Goal: Transaction & Acquisition: Purchase product/service

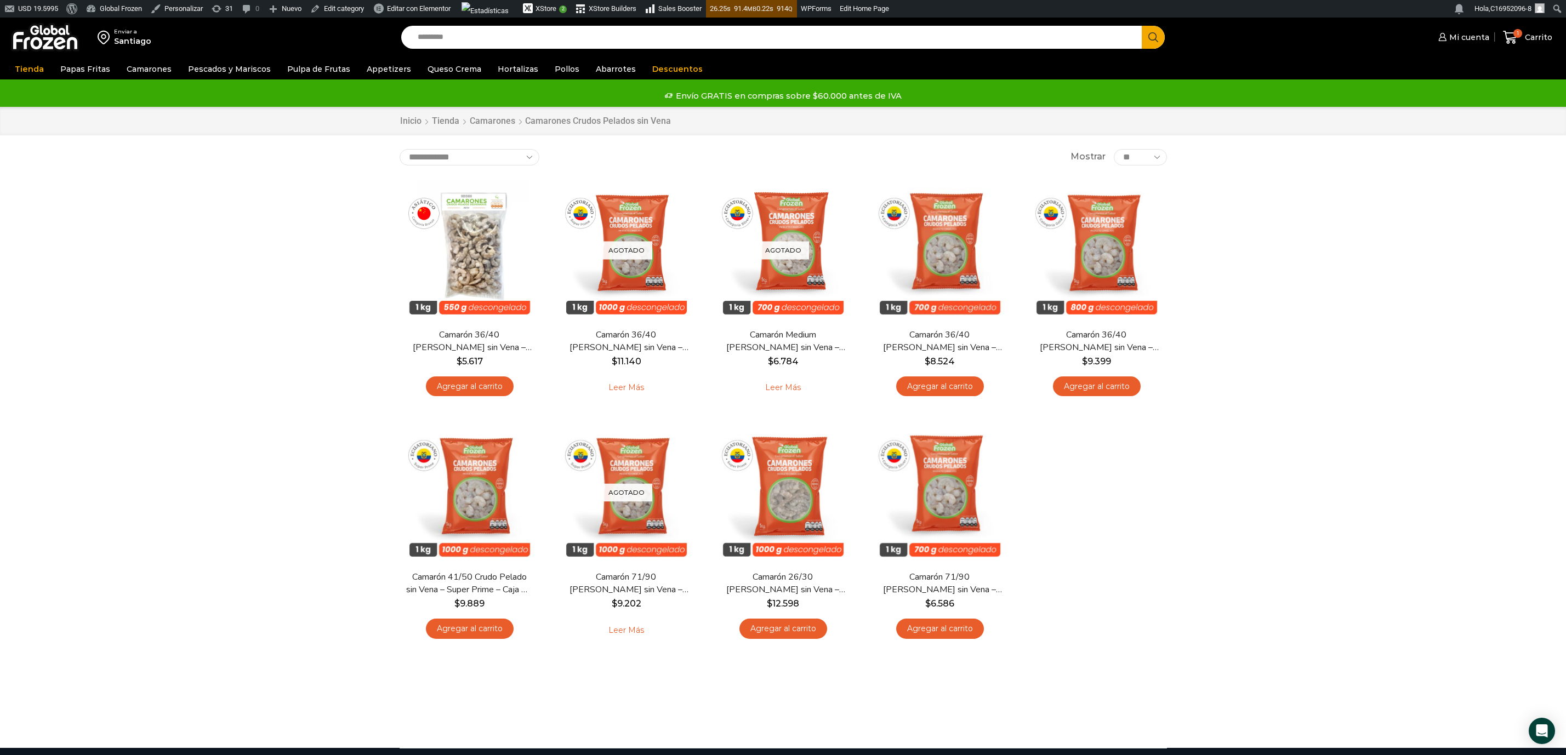
click at [530, 43] on input "Search input" at bounding box center [774, 37] width 725 height 23
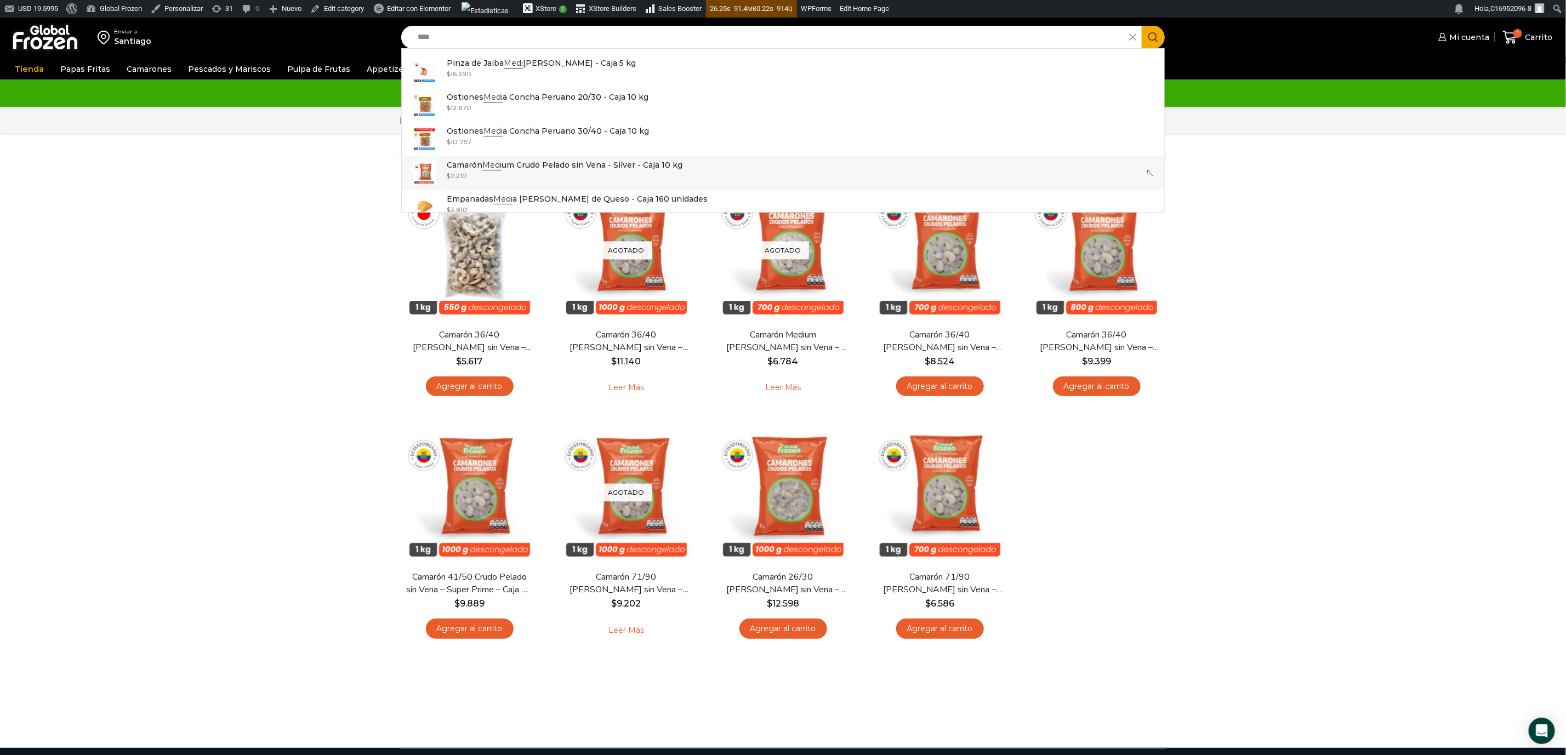
click at [563, 165] on p "Camarón Medi um Crudo Pelado sin Vena - Silver - Caja 10 kg" at bounding box center [565, 165] width 236 height 12
type input "**********"
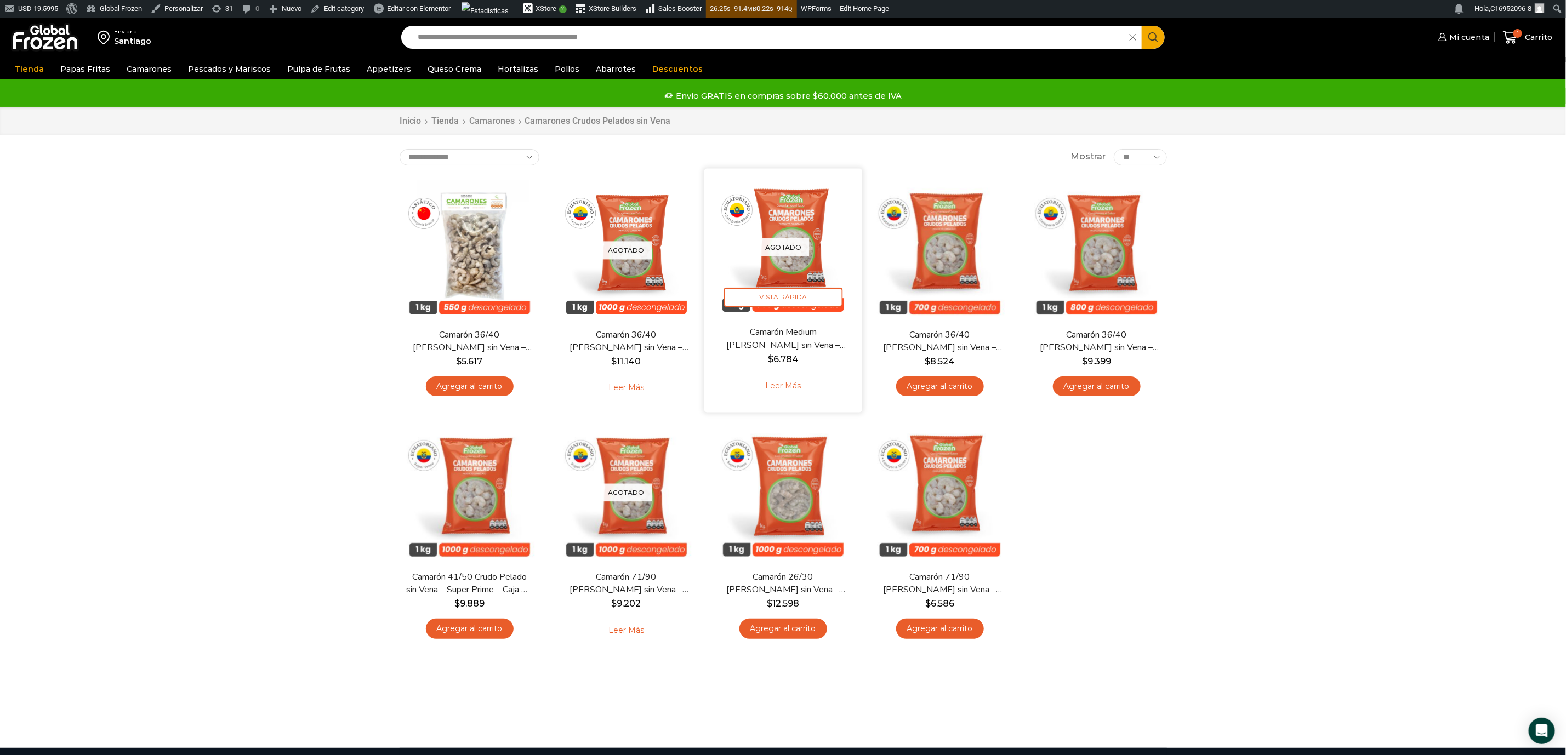
click at [783, 269] on img at bounding box center [783, 247] width 141 height 141
